Goal: Task Accomplishment & Management: Manage account settings

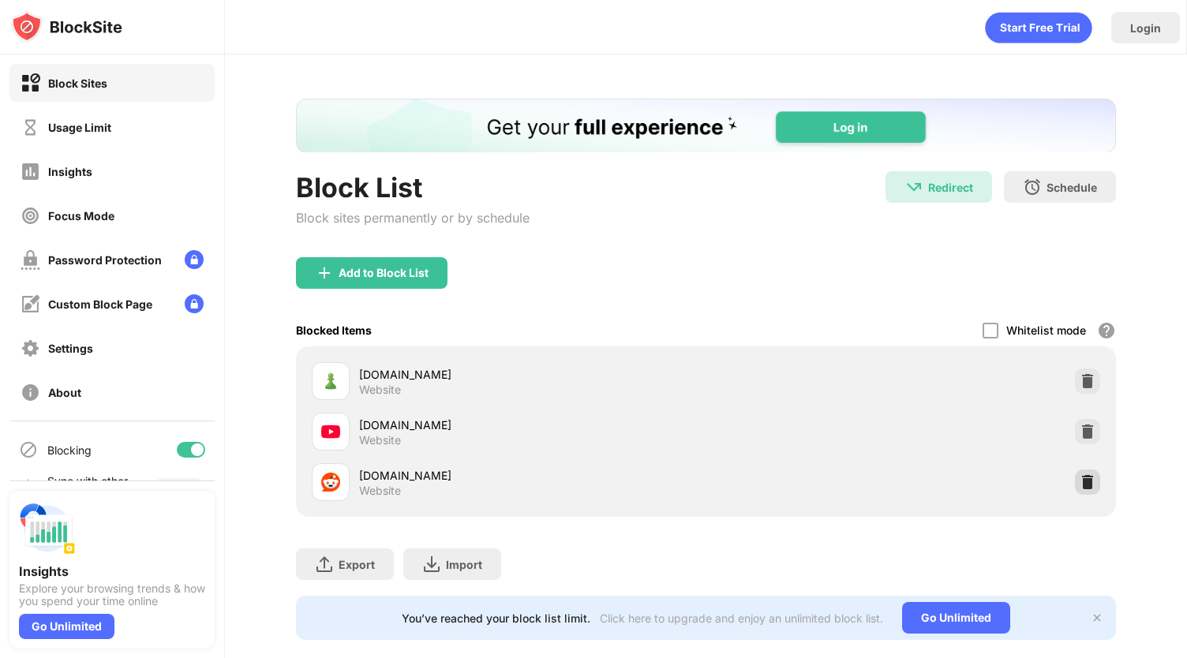
drag, startPoint x: 1073, startPoint y: 479, endPoint x: 1073, endPoint y: 464, distance: 15.0
click at [1080, 479] on img at bounding box center [1088, 482] width 16 height 16
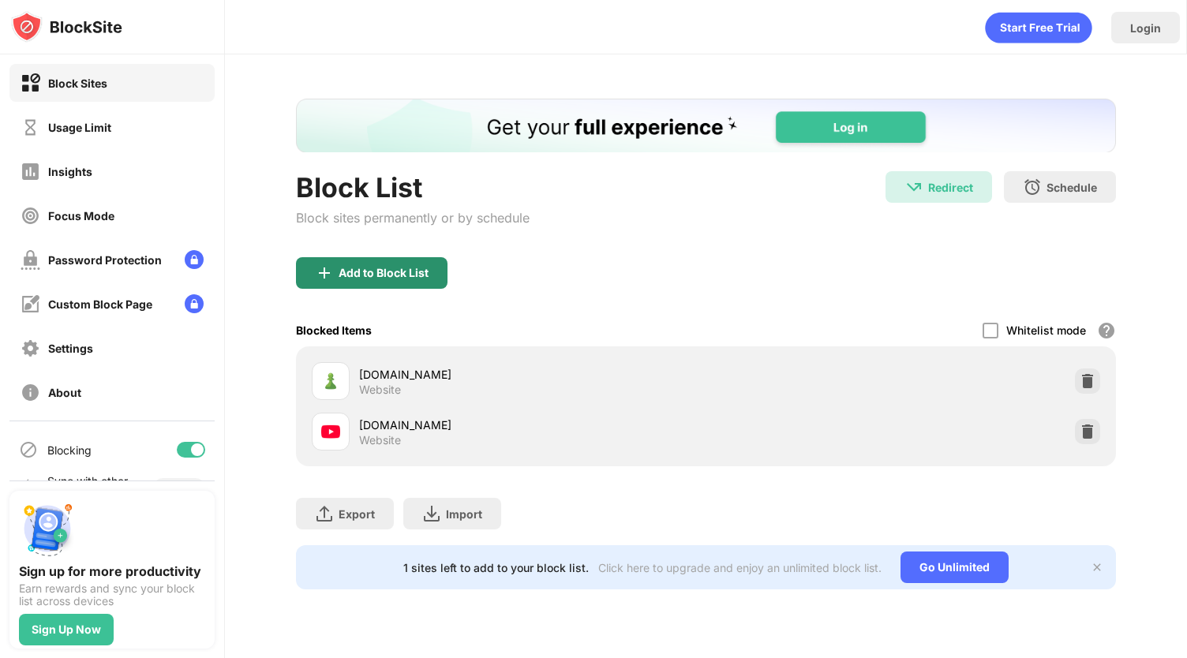
click at [382, 274] on div "Add to Block List" at bounding box center [384, 273] width 90 height 13
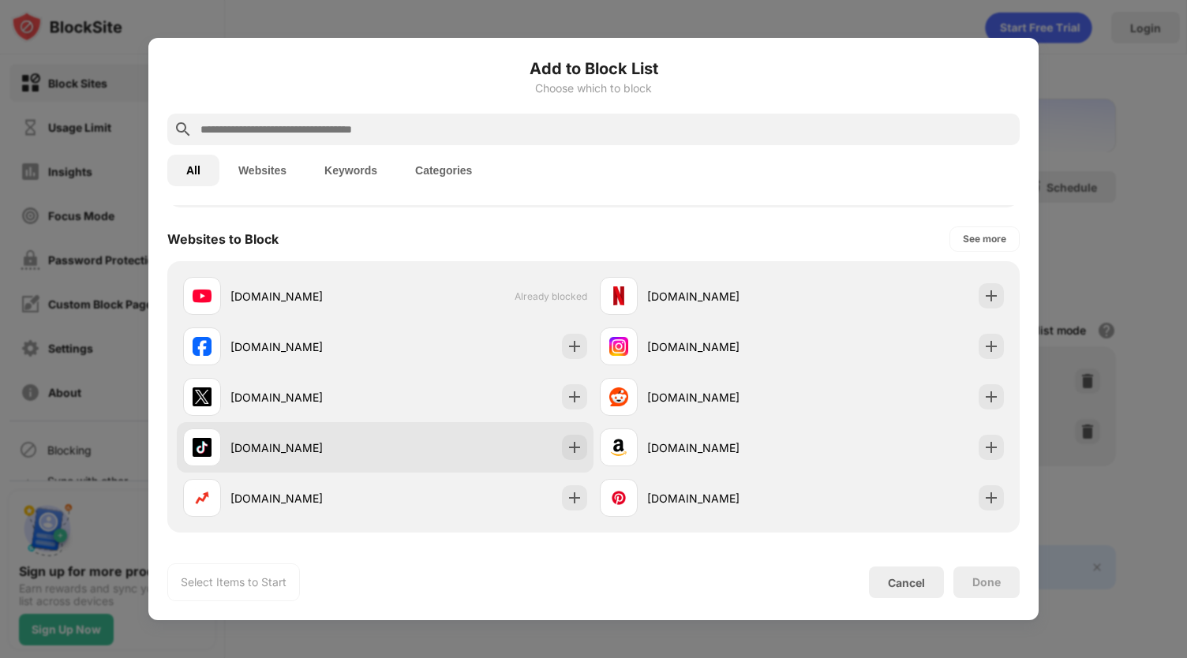
scroll to position [237, 0]
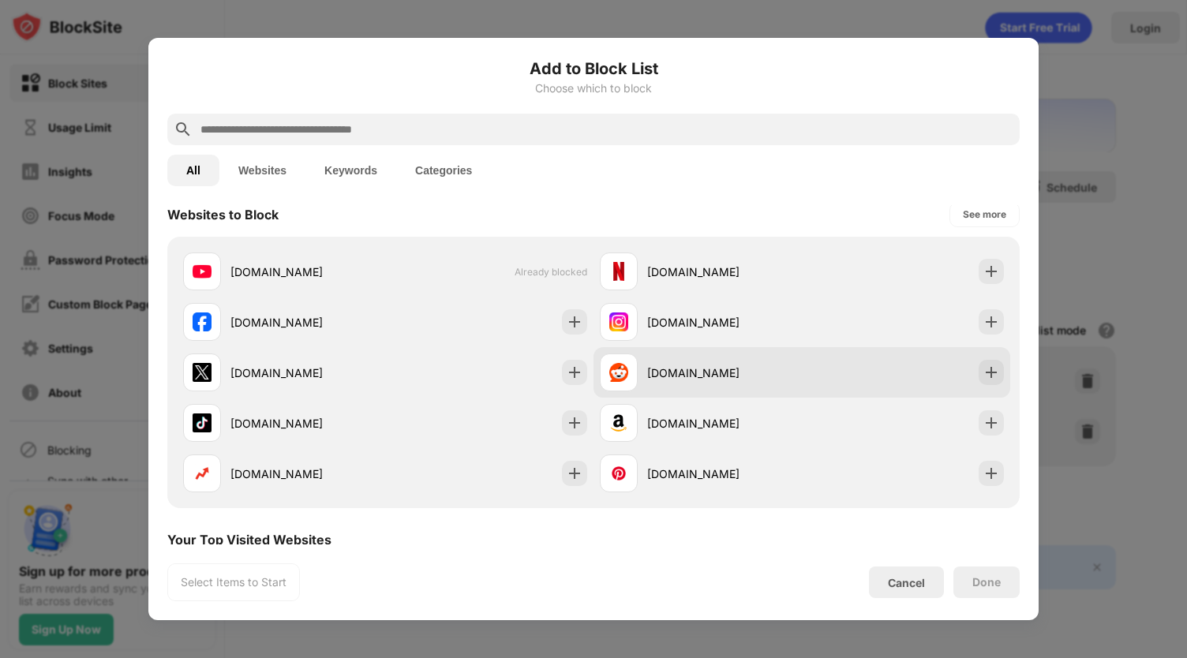
click at [666, 376] on div "[DOMAIN_NAME]" at bounding box center [724, 373] width 155 height 17
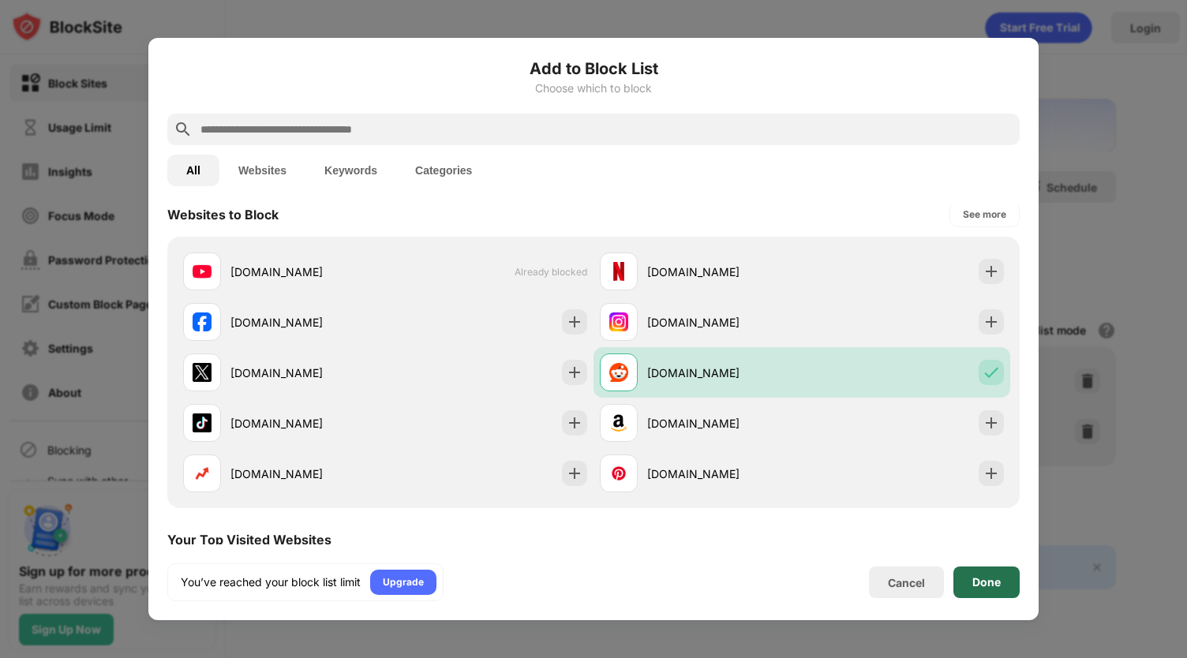
drag, startPoint x: 994, startPoint y: 577, endPoint x: 991, endPoint y: 545, distance: 31.7
click at [994, 577] on div "Done" at bounding box center [986, 582] width 28 height 13
